Goal: Navigation & Orientation: Find specific page/section

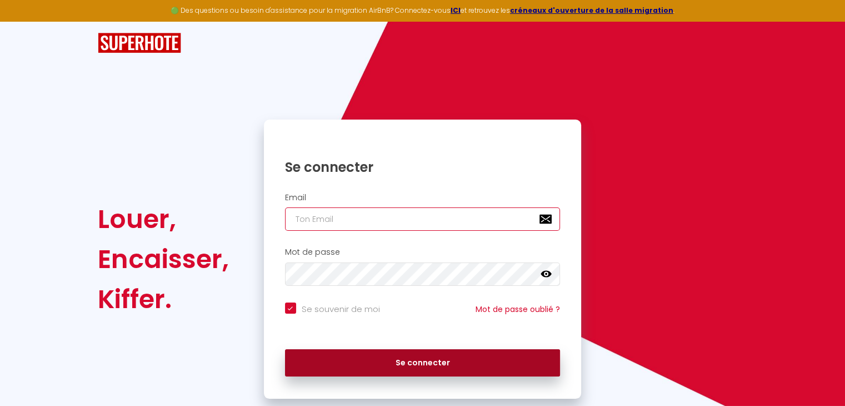
type input "[EMAIL_ADDRESS][DOMAIN_NAME]"
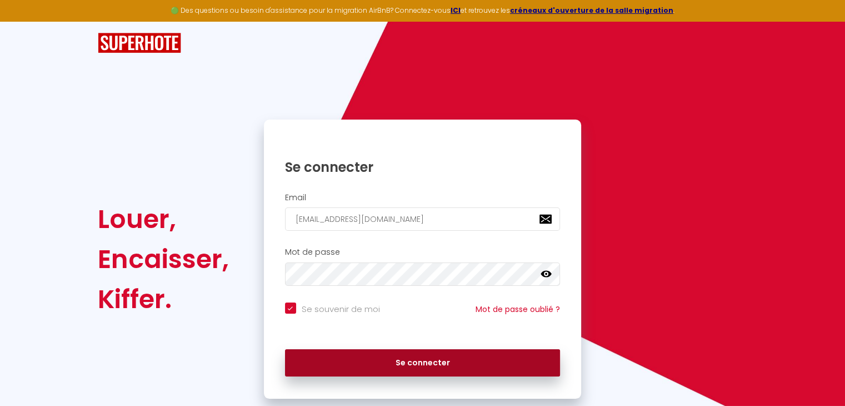
click at [371, 368] on button "Se connecter" at bounding box center [423, 363] width 276 height 28
checkbox input "true"
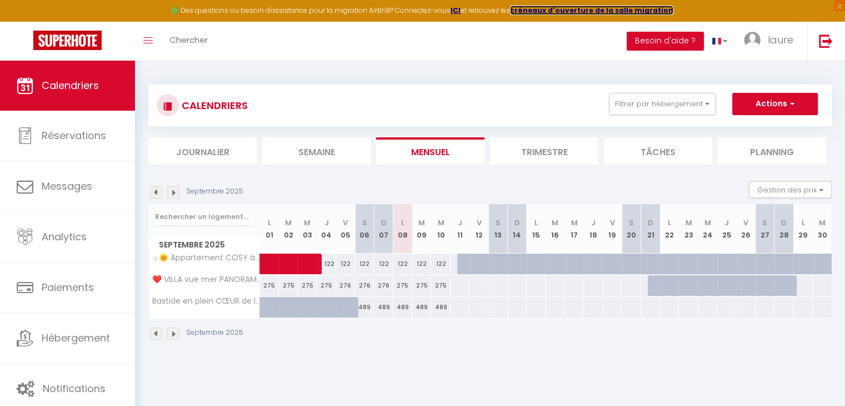
click at [549, 11] on strong "créneaux d'ouverture de la salle migration" at bounding box center [591, 10] width 163 height 9
click at [461, 8] on strong "ICI" at bounding box center [456, 10] width 10 height 9
